Goal: Information Seeking & Learning: Understand process/instructions

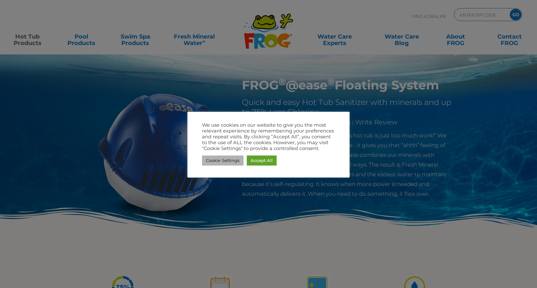
click at [221, 160] on link "Cookie Settings" at bounding box center [222, 161] width 41 height 10
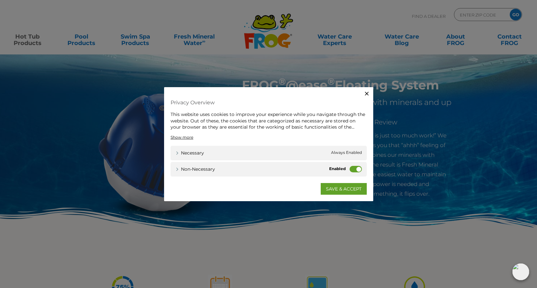
click at [357, 169] on label "Non-necessary" at bounding box center [355, 169] width 12 height 6
click at [0, 0] on input "Non-necessary" at bounding box center [0, 0] width 0 height 0
click at [366, 94] on icon "button" at bounding box center [367, 94] width 4 height 4
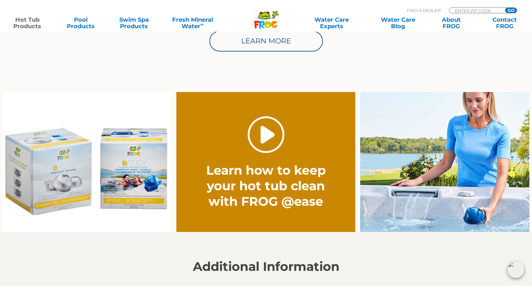
scroll to position [445, 0]
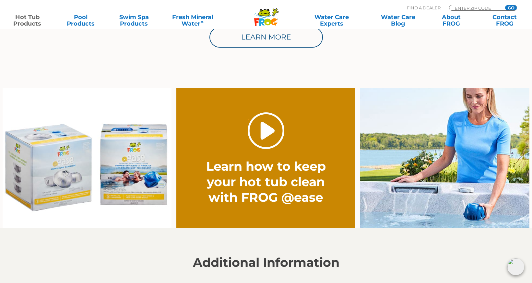
click at [269, 133] on link "." at bounding box center [266, 130] width 37 height 37
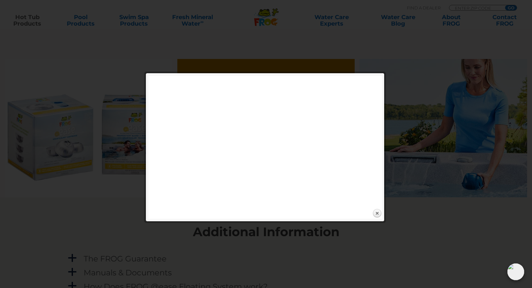
scroll to position [475, 0]
click at [377, 214] on link "Close" at bounding box center [377, 214] width 10 height 10
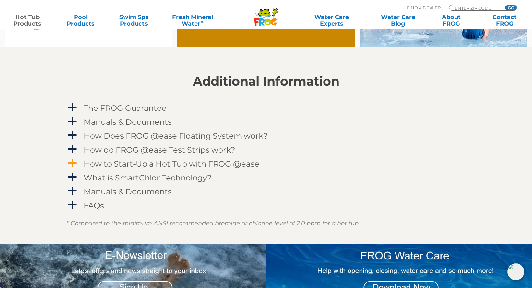
scroll to position [643, 0]
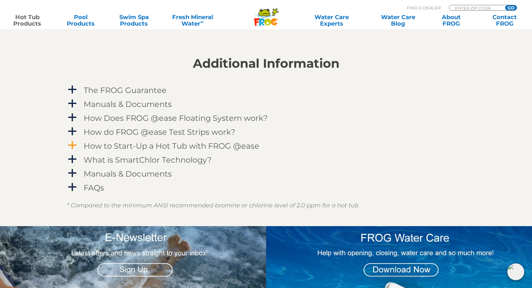
click at [146, 146] on h4 "How to Start-Up a Hot Tub with FROG @ease" at bounding box center [172, 146] width 176 height 9
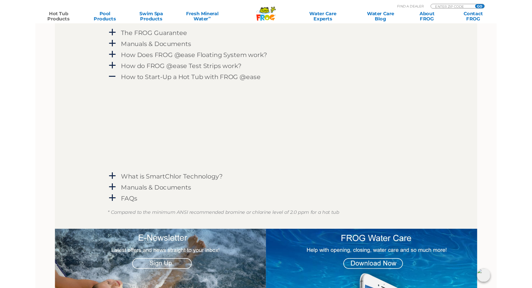
scroll to position [679, 0]
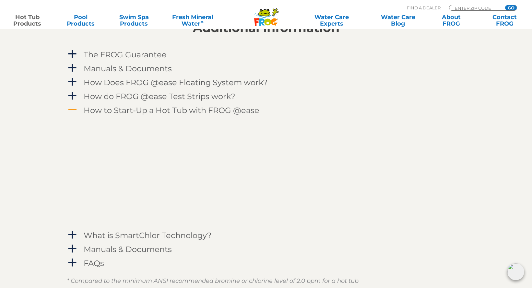
click at [72, 109] on span "A" at bounding box center [72, 110] width 10 height 10
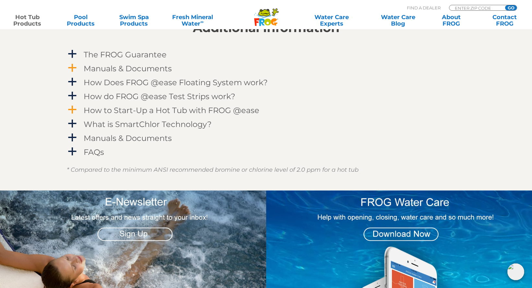
click at [74, 66] on span "a" at bounding box center [72, 68] width 10 height 10
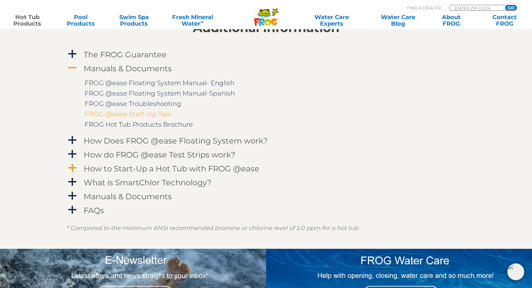
click at [165, 113] on link "FROG @ease Start-Up Tips" at bounding box center [128, 114] width 87 height 8
click at [145, 125] on link "FROG Hot Tub Products Brochure" at bounding box center [139, 125] width 108 height 8
